Goal: Task Accomplishment & Management: Manage account settings

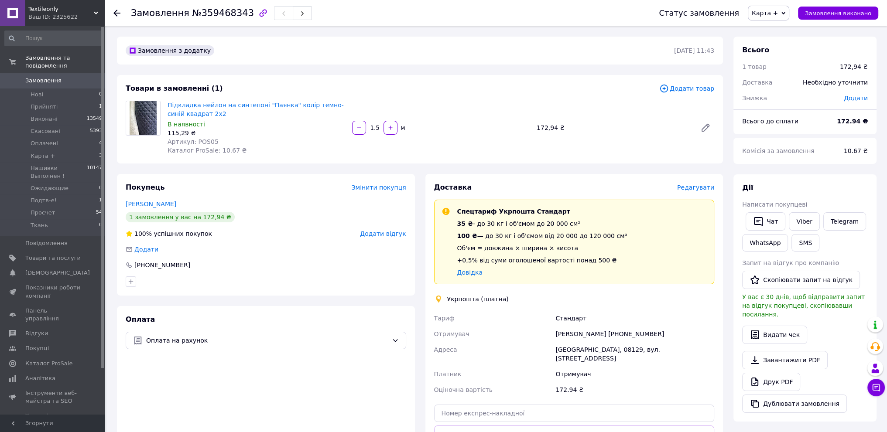
click at [700, 189] on span "Редагувати" at bounding box center [695, 187] width 37 height 7
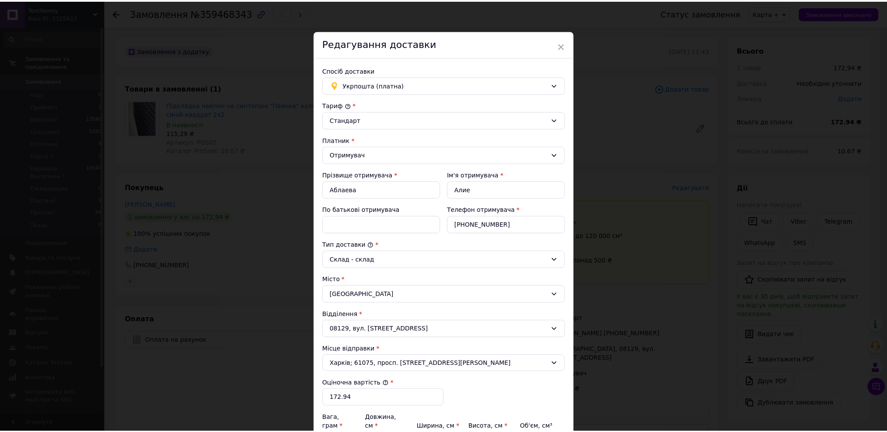
scroll to position [143, 0]
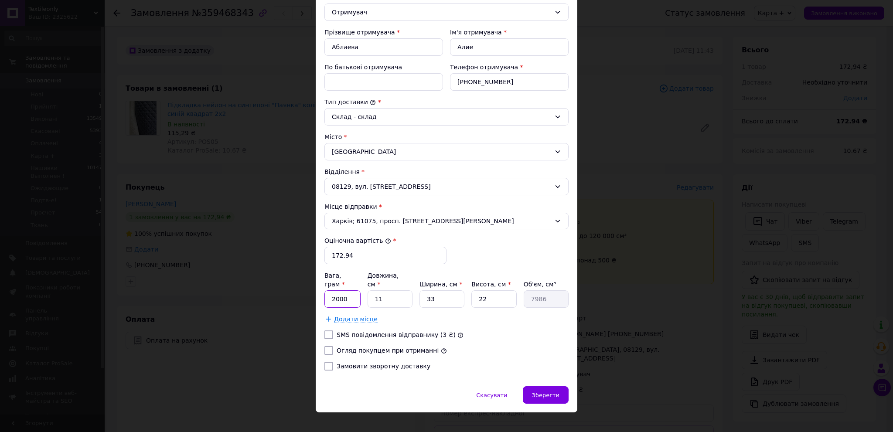
click at [353, 291] on input "2000" at bounding box center [343, 299] width 36 height 17
type input "800"
type input "2"
type input "1452"
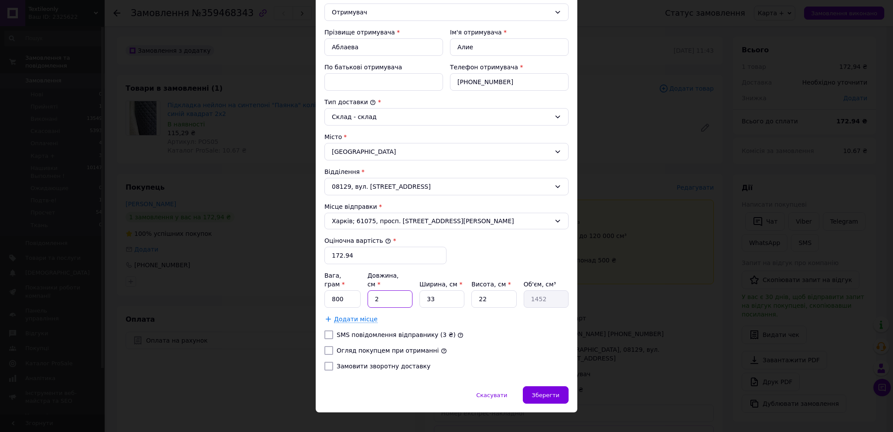
type input "25"
type input "18150"
type input "2"
type input "1452"
type input "4"
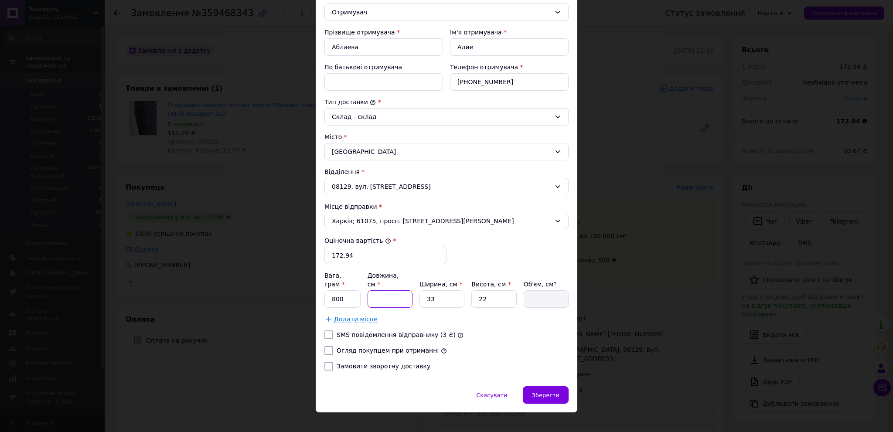
type input "2904"
type input "40"
type input "29040"
type input "40"
type input "3"
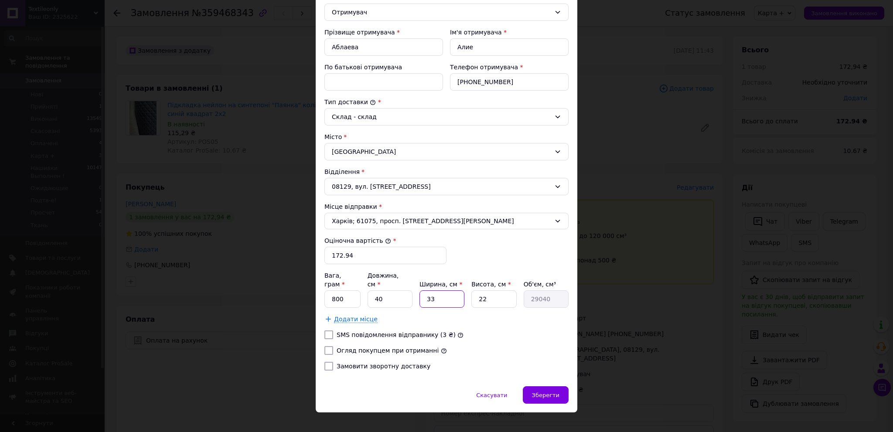
type input "2640"
type input "35"
type input "30800"
type input "35"
type input "1"
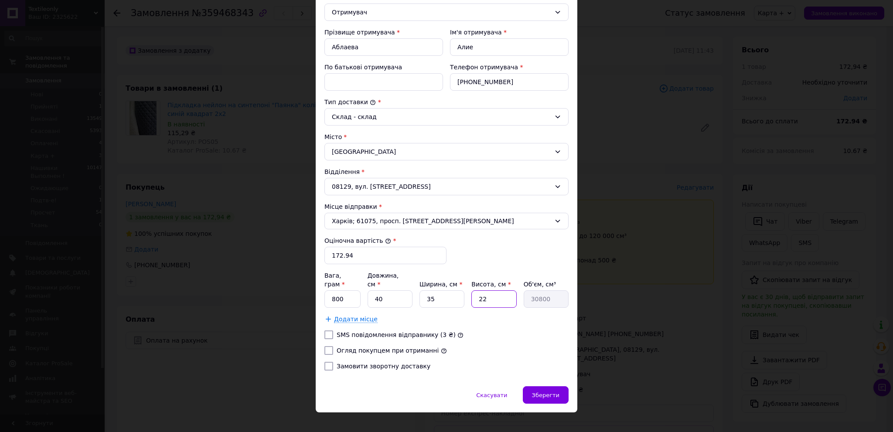
type input "1400"
type input "10"
type input "14000"
type input "10"
click at [349, 294] on input "800" at bounding box center [343, 299] width 36 height 17
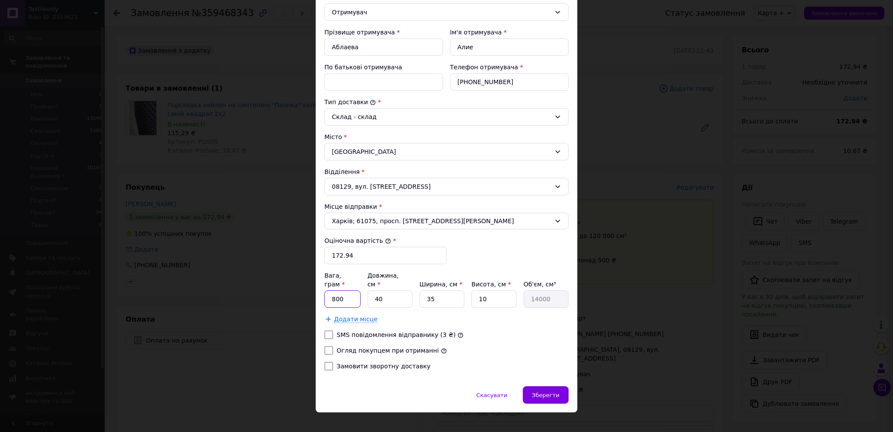
click at [349, 294] on input "800" at bounding box center [343, 299] width 36 height 17
type input "650"
click at [536, 392] on span "Зберегти" at bounding box center [545, 395] width 27 height 7
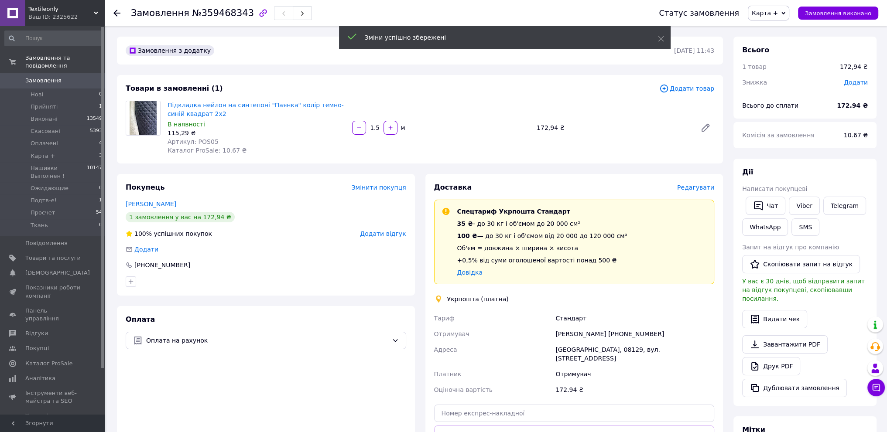
scroll to position [131, 0]
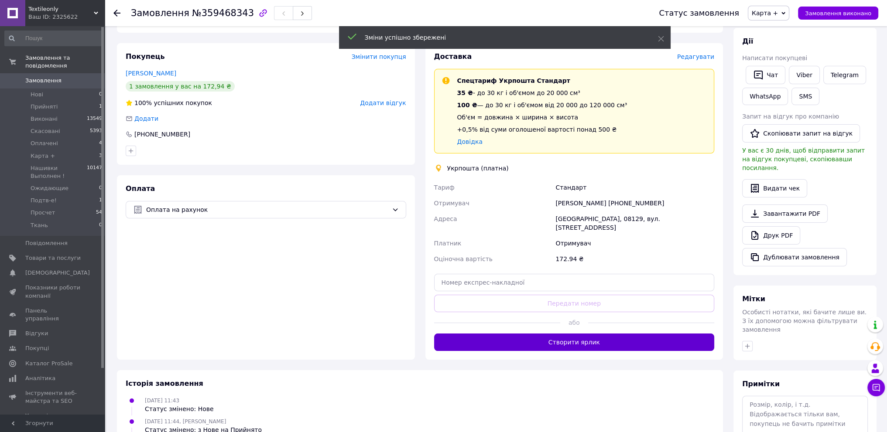
click at [568, 345] on button "Створити ярлик" at bounding box center [574, 342] width 281 height 17
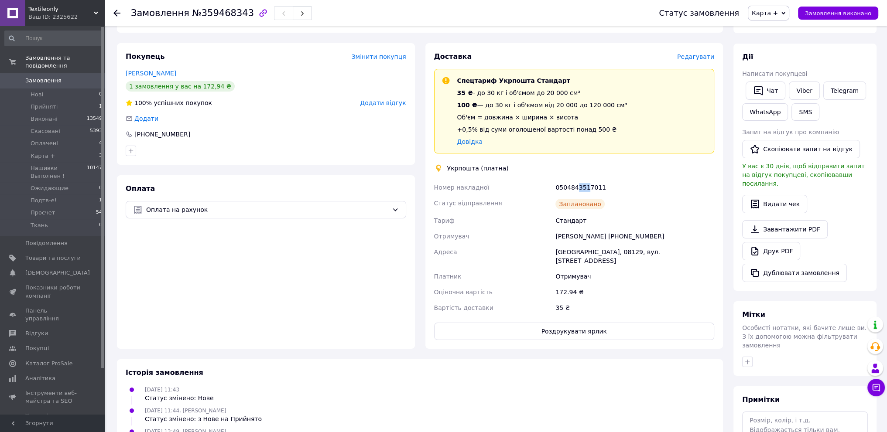
drag, startPoint x: 576, startPoint y: 190, endPoint x: 585, endPoint y: 189, distance: 9.2
click at [585, 189] on div "0504843517011" at bounding box center [635, 188] width 162 height 16
